Goal: Task Accomplishment & Management: Manage account settings

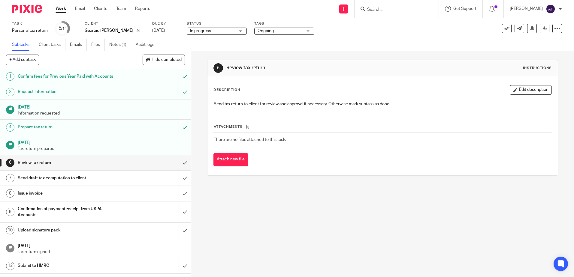
click at [389, 14] on div at bounding box center [397, 9] width 84 height 18
click at [402, 8] on input "Search" at bounding box center [394, 9] width 54 height 5
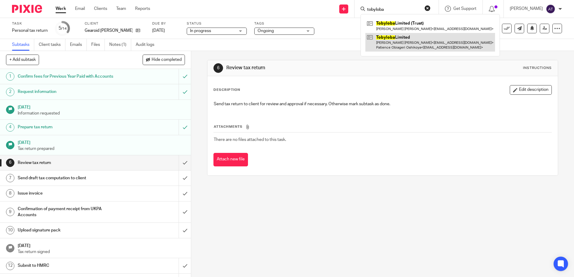
type input "tobyloba"
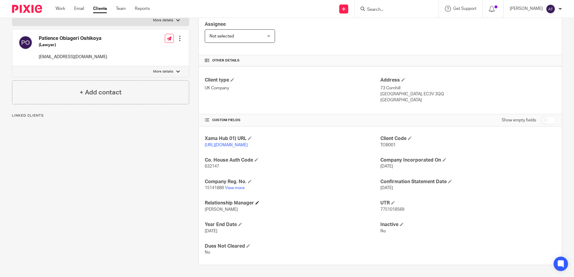
scroll to position [110, 0]
click at [239, 187] on link "View more" at bounding box center [235, 188] width 20 height 4
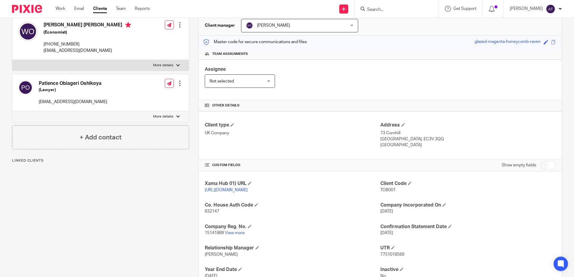
scroll to position [0, 0]
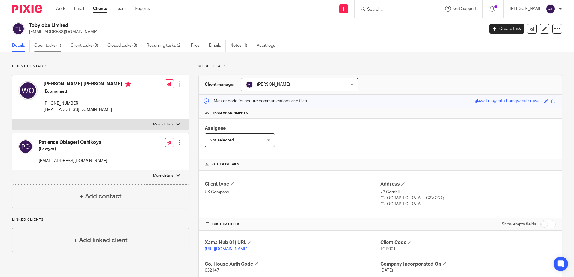
click at [50, 45] on link "Open tasks (1)" at bounding box center [50, 46] width 32 height 12
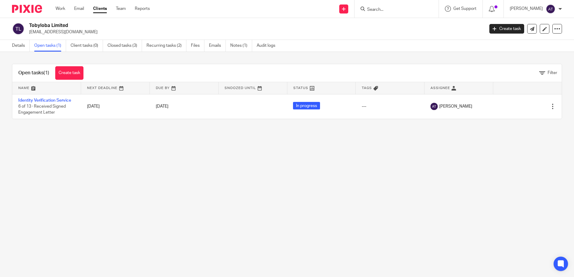
click at [55, 101] on link "Identity Verification Service" at bounding box center [44, 100] width 53 height 4
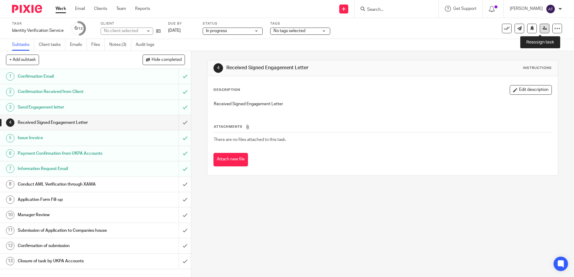
click at [543, 28] on icon at bounding box center [545, 28] width 5 height 5
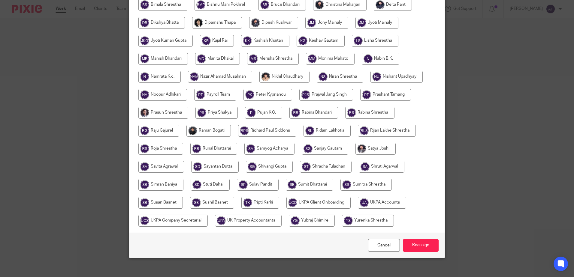
scroll to position [169, 0]
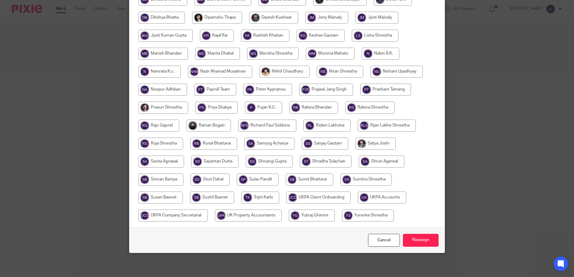
drag, startPoint x: 169, startPoint y: 214, endPoint x: 250, endPoint y: 218, distance: 81.5
click at [169, 214] on input "radio" at bounding box center [172, 216] width 69 height 12
radio input "true"
click at [435, 241] on input "Reassign" at bounding box center [421, 240] width 36 height 13
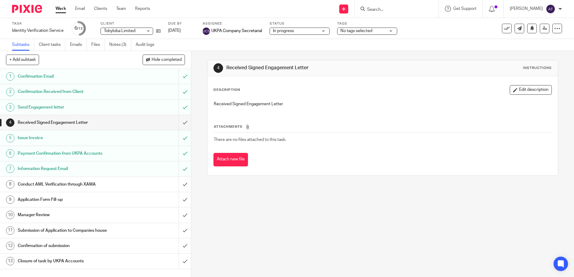
click at [309, 224] on div "4 Received Signed Engagement Letter Instructions Description Edit description R…" at bounding box center [382, 164] width 383 height 226
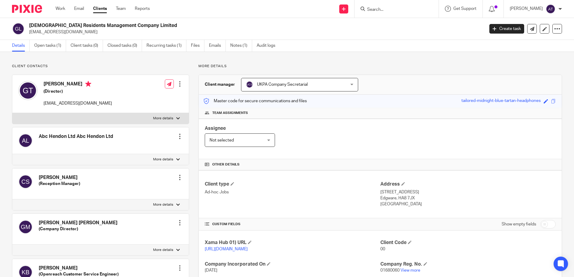
click at [248, 23] on h2 "Greenland Residents Management Company Limited" at bounding box center [209, 26] width 361 height 6
